Goal: Obtain resource: Download file/media

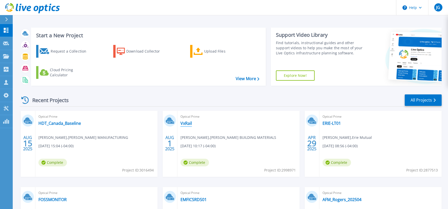
click at [189, 124] on link "VxRail" at bounding box center [186, 123] width 11 height 5
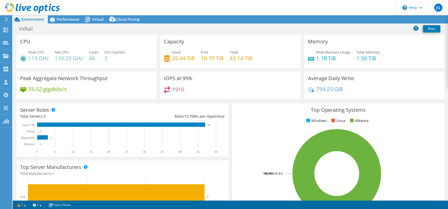
select select "[GEOGRAPHIC_DATA]"
select select "CAD"
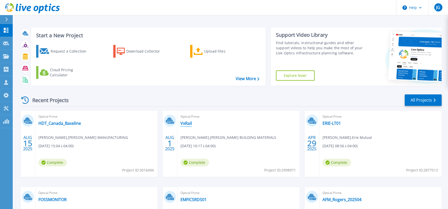
click at [191, 122] on link "VxRail" at bounding box center [186, 123] width 11 height 5
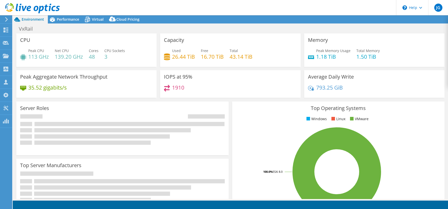
select select "[GEOGRAPHIC_DATA]"
select select "CAD"
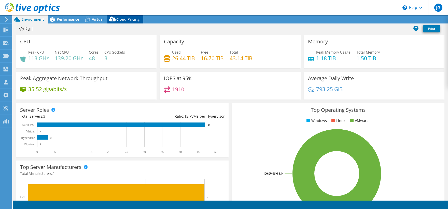
click at [126, 20] on span "Cloud Pricing" at bounding box center [127, 19] width 23 height 5
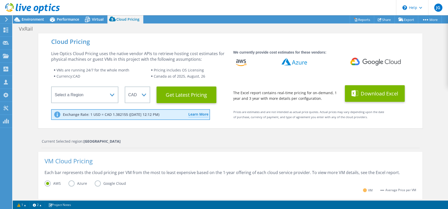
click at [366, 90] on button "Download Excel" at bounding box center [375, 93] width 60 height 17
